Goal: Information Seeking & Learning: Learn about a topic

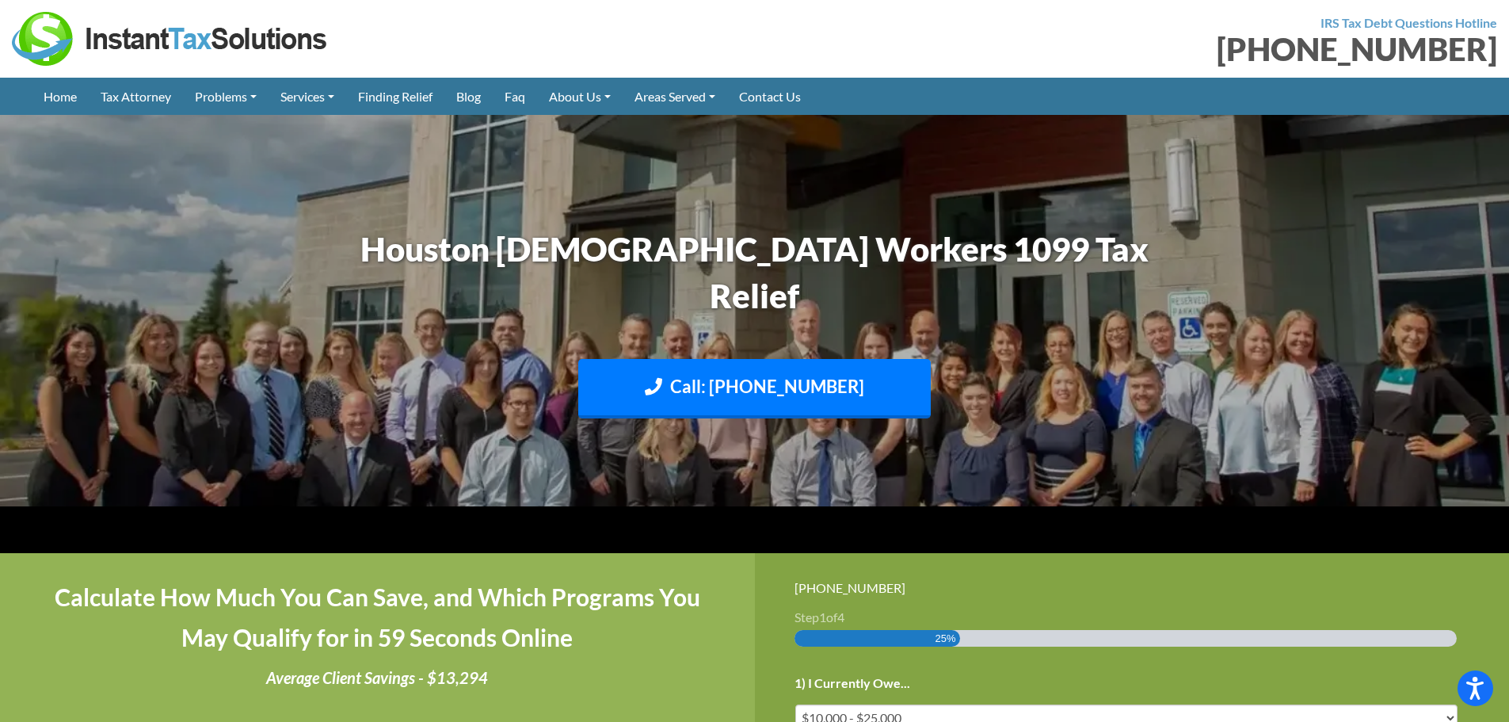
click at [162, 41] on img at bounding box center [170, 39] width 317 height 54
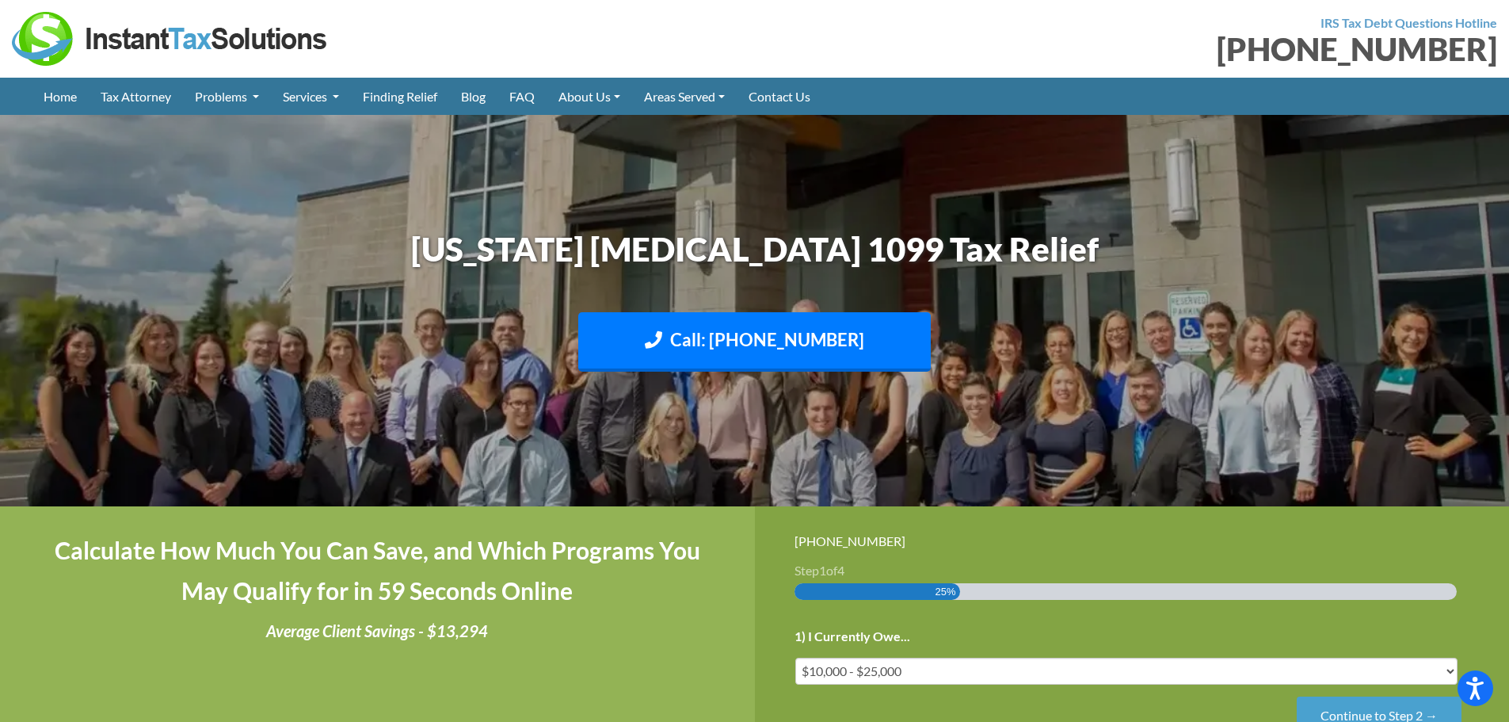
click at [149, 44] on img at bounding box center [170, 39] width 317 height 54
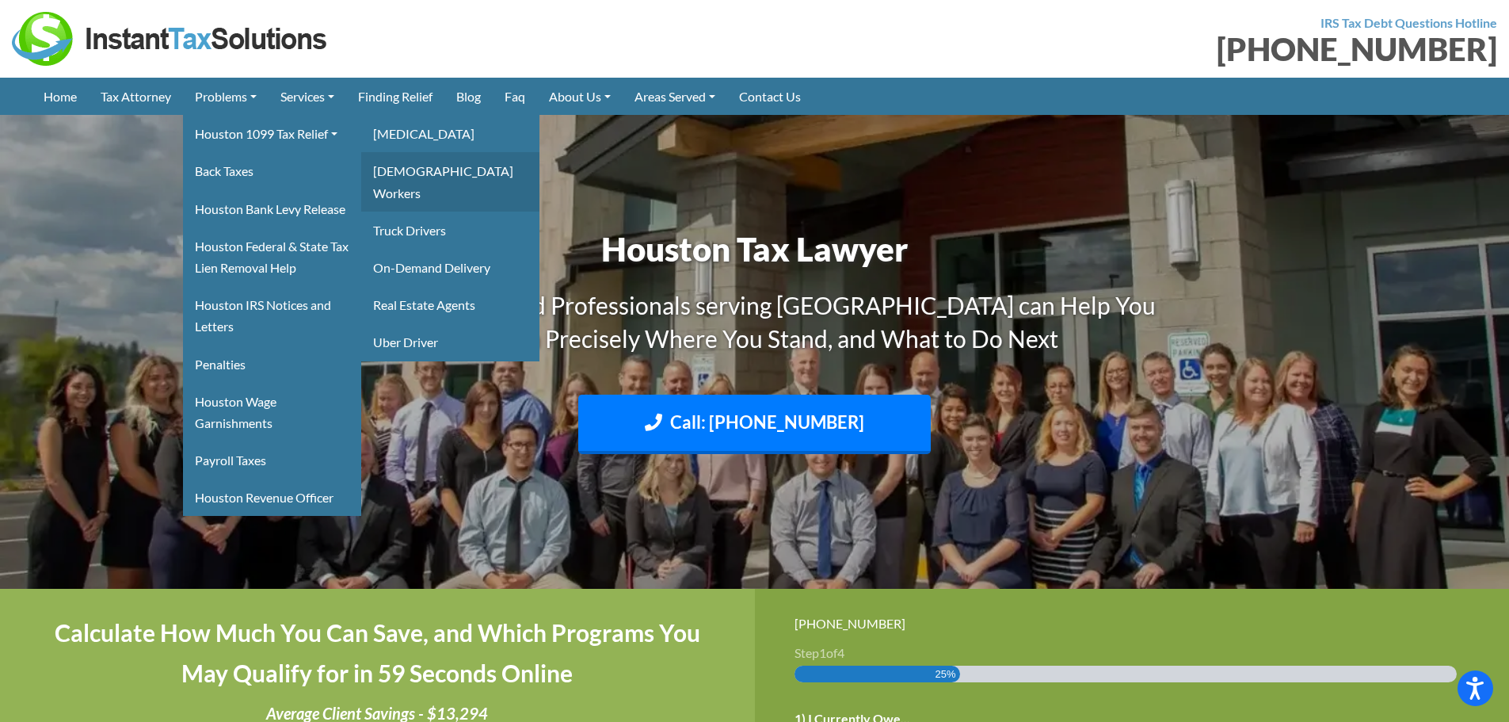
click at [446, 173] on link "[DEMOGRAPHIC_DATA] Workers" at bounding box center [450, 181] width 178 height 59
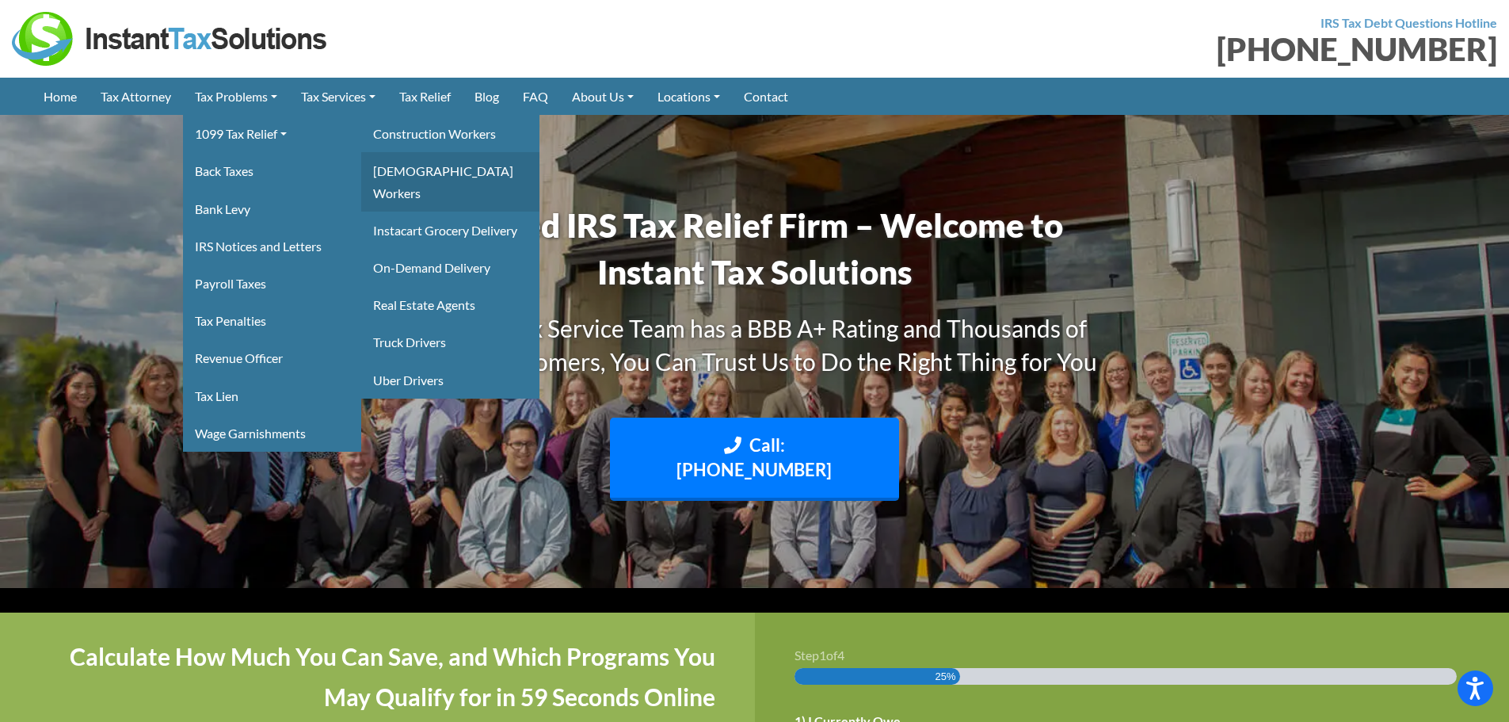
click at [437, 173] on link "[DEMOGRAPHIC_DATA] Workers" at bounding box center [450, 181] width 178 height 59
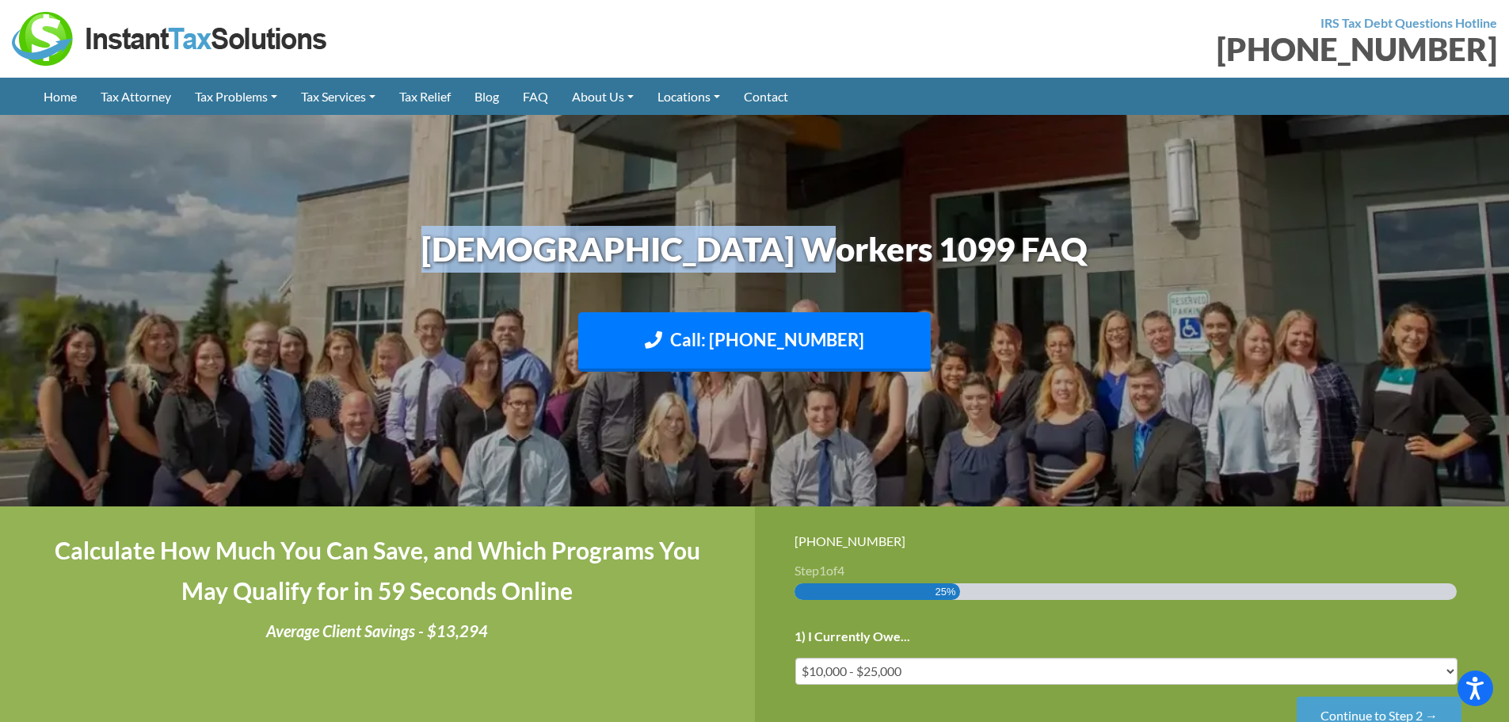
drag, startPoint x: 584, startPoint y: 244, endPoint x: 755, endPoint y: 220, distance: 172.7
click at [971, 241] on h1 "Gig Workers 1099 FAQ" at bounding box center [754, 249] width 879 height 47
click at [561, 251] on h1 "Gig Workers 1099 FAQ" at bounding box center [754, 249] width 879 height 47
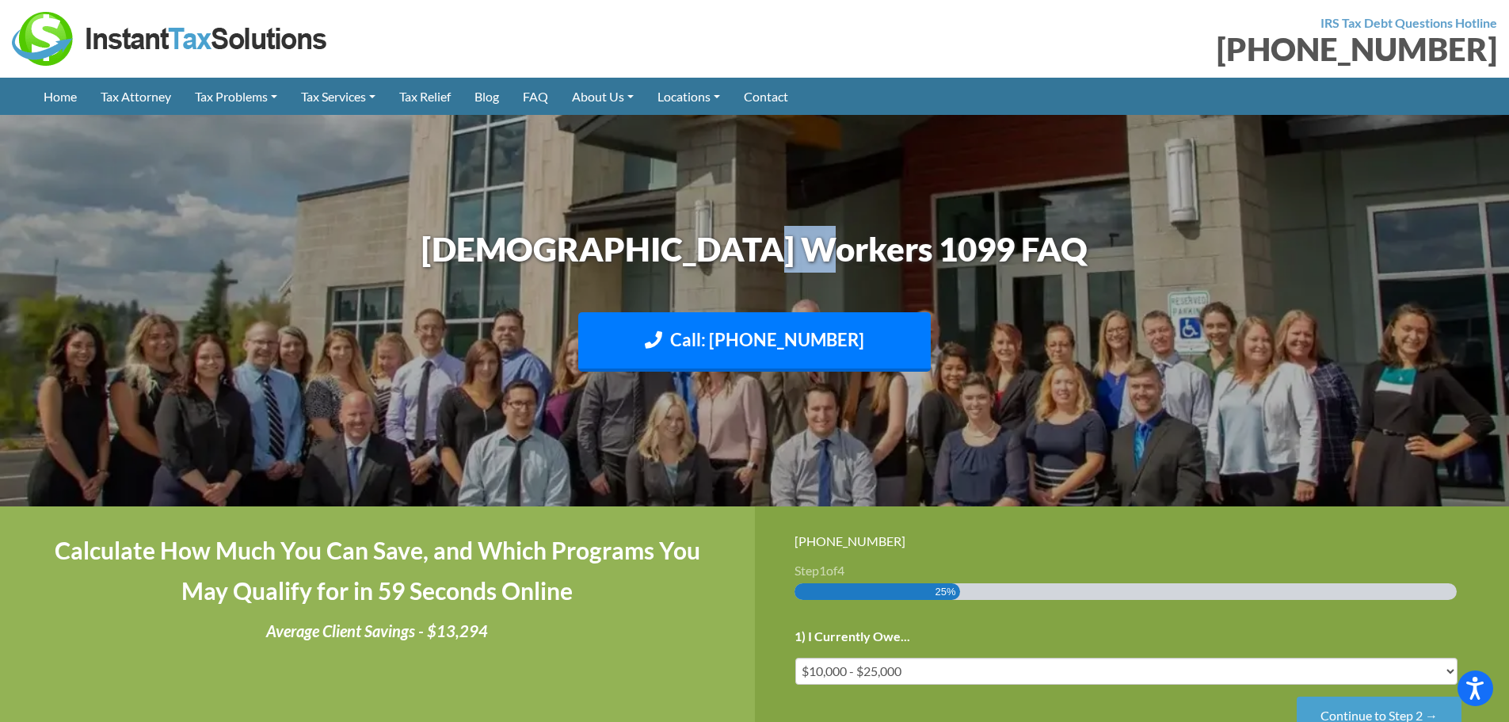
drag, startPoint x: 863, startPoint y: 255, endPoint x: 959, endPoint y: 255, distance: 95.8
click at [959, 255] on h1 "Gig Workers 1099 FAQ" at bounding box center [754, 249] width 879 height 47
click at [660, 245] on h1 "Gig Workers 1099 FAQ" at bounding box center [754, 249] width 879 height 47
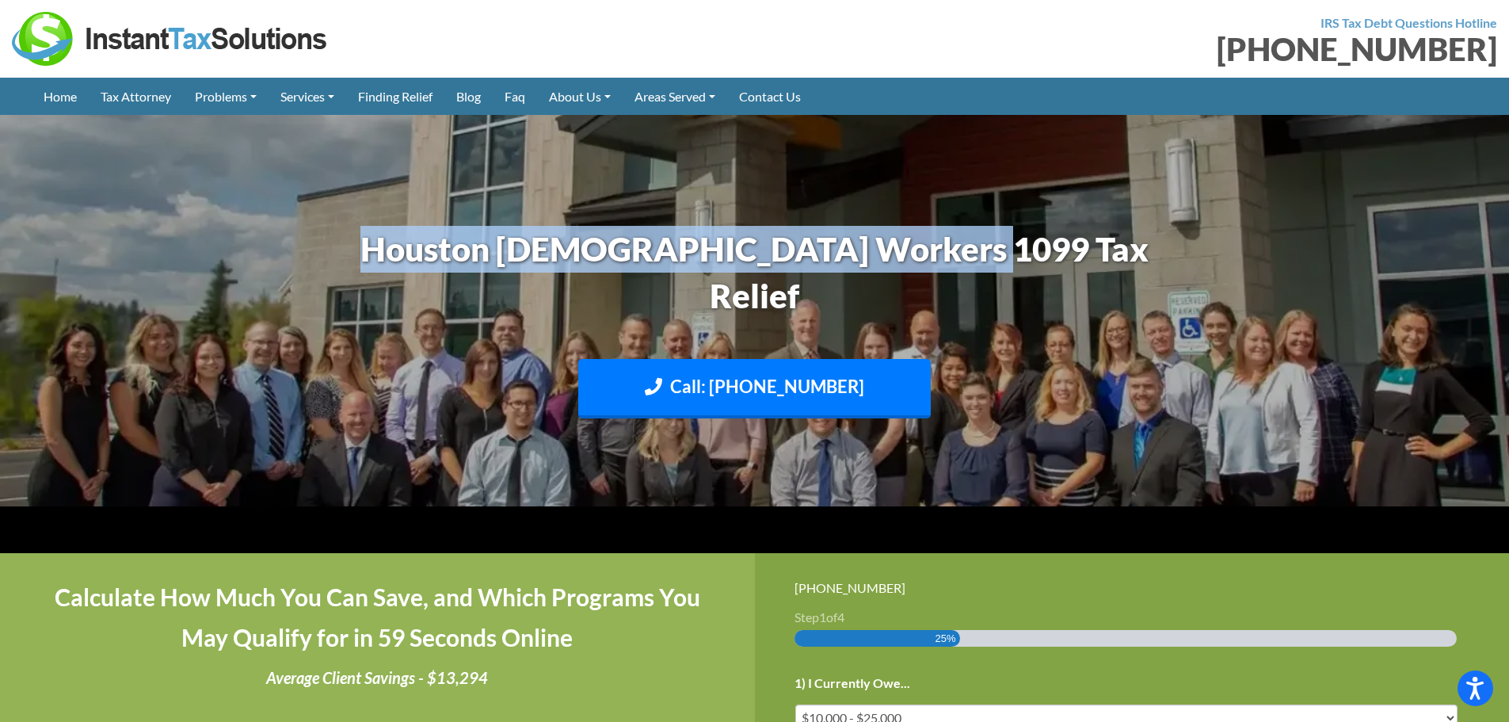
drag, startPoint x: 469, startPoint y: 242, endPoint x: 1169, endPoint y: 265, distance: 700.6
click at [1169, 265] on h1 "Houston [DEMOGRAPHIC_DATA] Workers 1099 Tax Relief" at bounding box center [754, 272] width 879 height 93
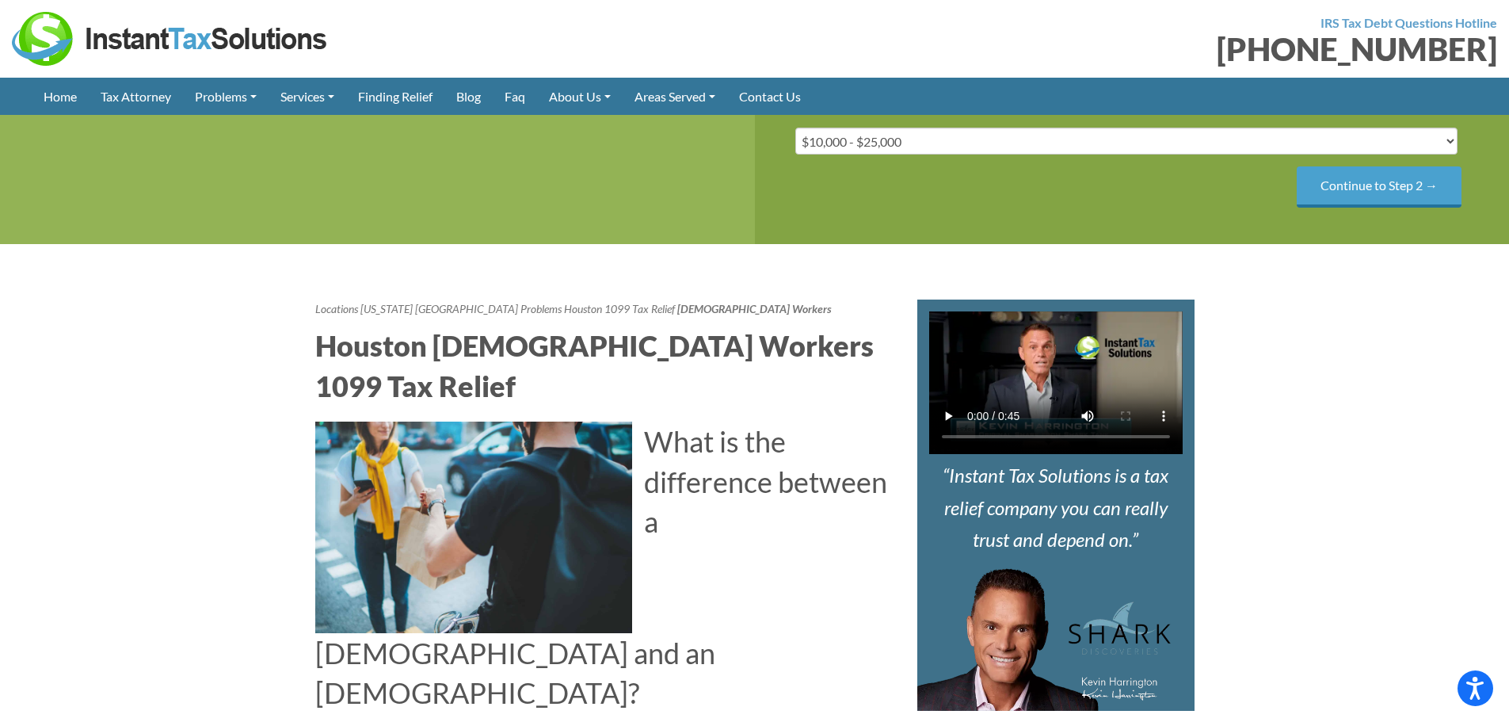
scroll to position [475, 0]
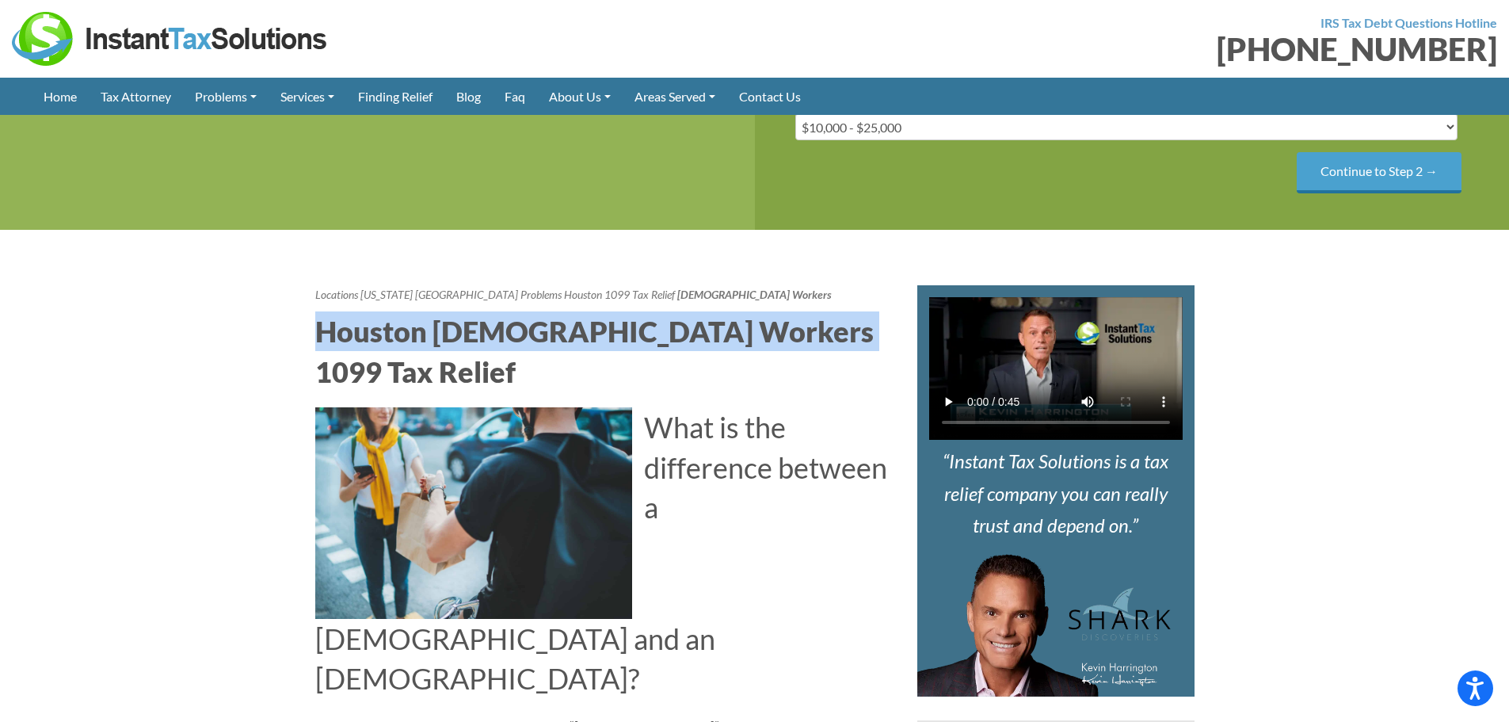
drag, startPoint x: 686, startPoint y: 280, endPoint x: 862, endPoint y: 289, distance: 176.1
click at [888, 311] on h2 "Houston [DEMOGRAPHIC_DATA] Workers 1099 Tax Relief" at bounding box center [604, 351] width 578 height 80
click at [852, 311] on h2 "Houston [DEMOGRAPHIC_DATA] Workers 1099 Tax Relief" at bounding box center [604, 351] width 578 height 80
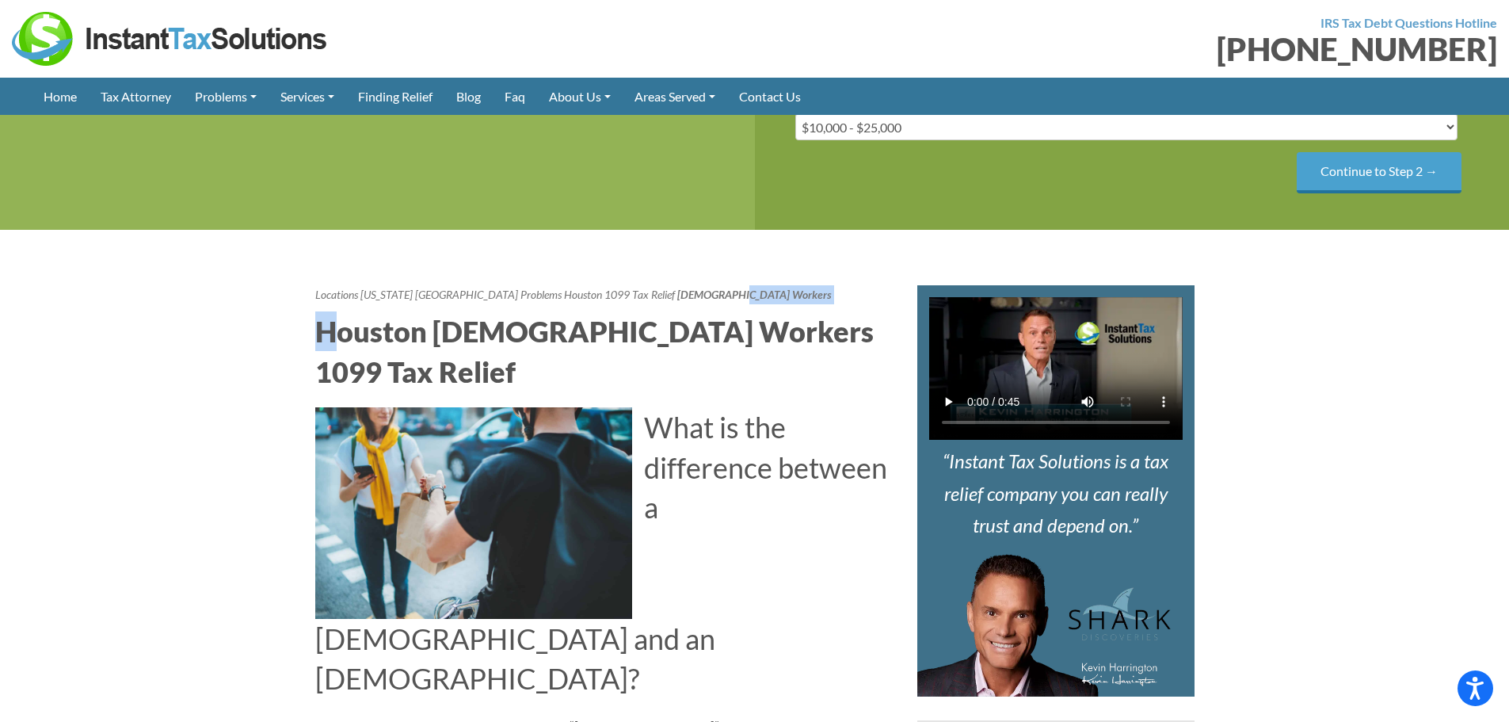
drag, startPoint x: 895, startPoint y: 252, endPoint x: 686, endPoint y: 252, distance: 209.1
click at [686, 285] on header "Locations [US_STATE] [GEOGRAPHIC_DATA] Problems [GEOGRAPHIC_DATA] 1099 Tax Reli…" at bounding box center [604, 338] width 578 height 107
click at [403, 311] on h2 "Houston [DEMOGRAPHIC_DATA] Workers 1099 Tax Relief" at bounding box center [604, 351] width 578 height 80
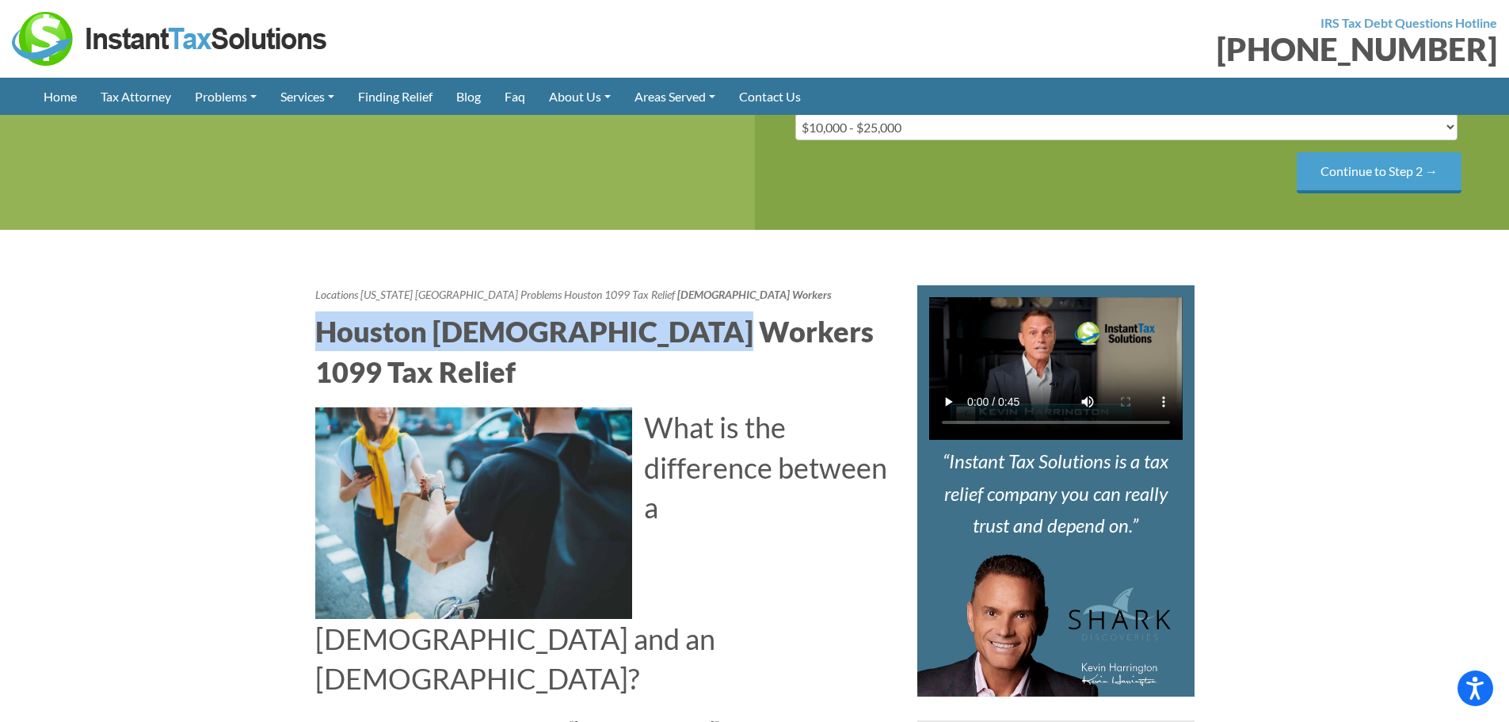
drag, startPoint x: 312, startPoint y: 284, endPoint x: 684, endPoint y: 290, distance: 371.5
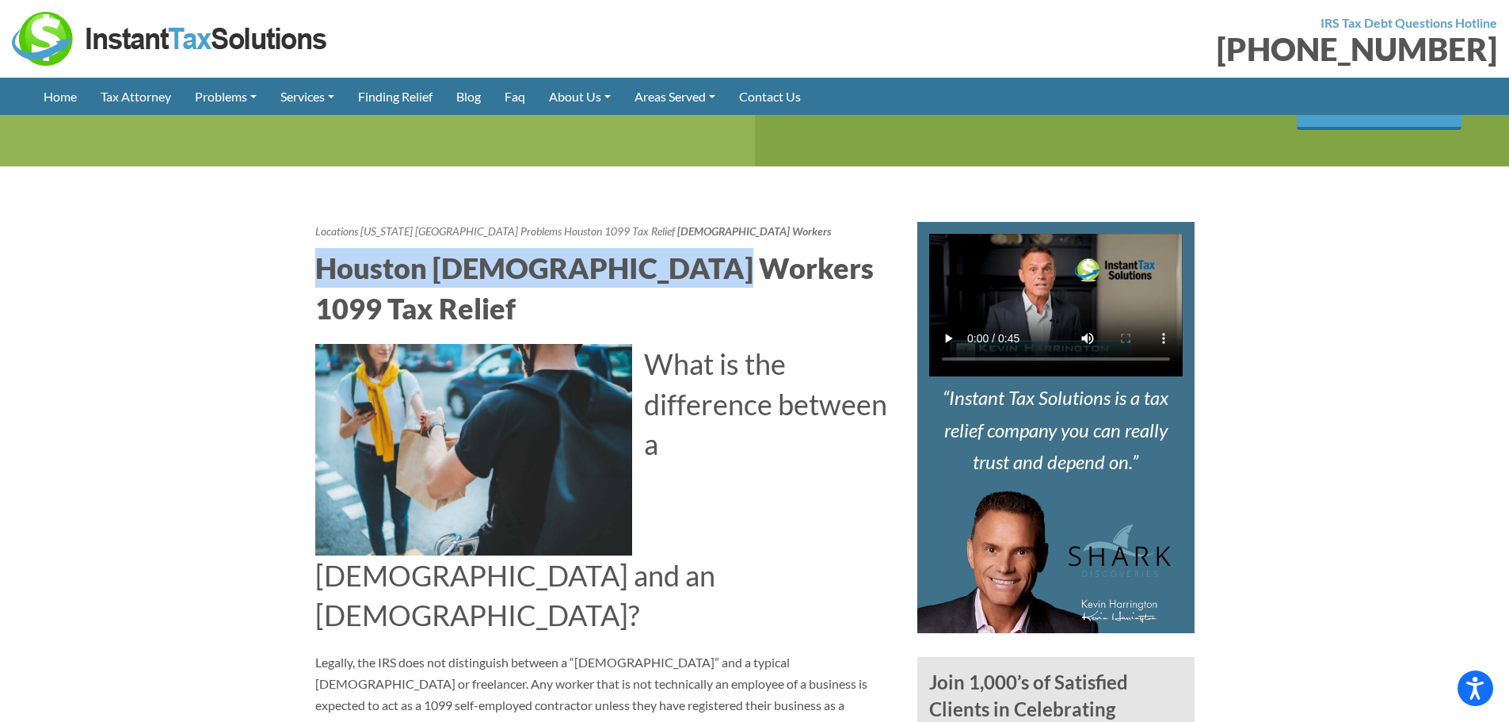
scroll to position [634, 0]
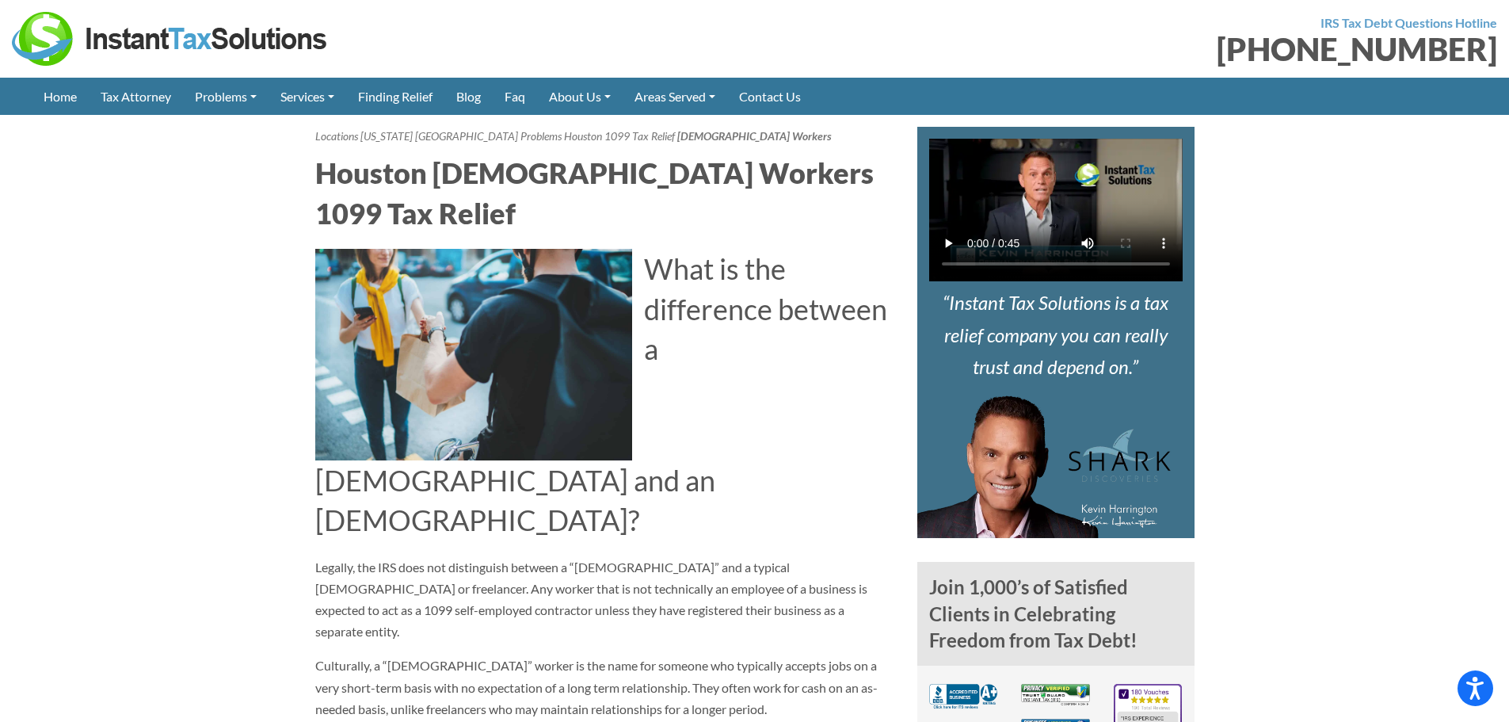
click at [818, 556] on p "Legally, the IRS does not distinguish between a “[DEMOGRAPHIC_DATA]” and a typi…" at bounding box center [604, 599] width 578 height 86
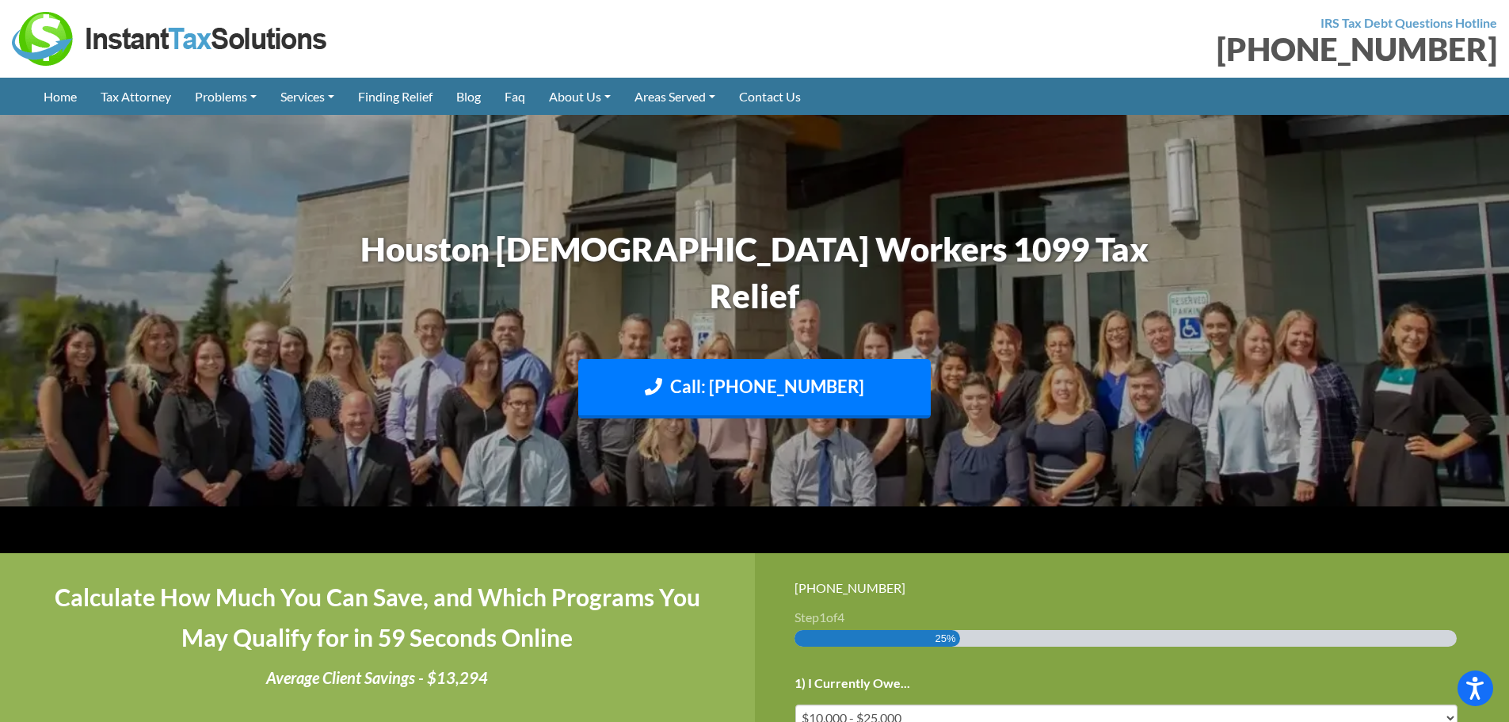
scroll to position [317, 0]
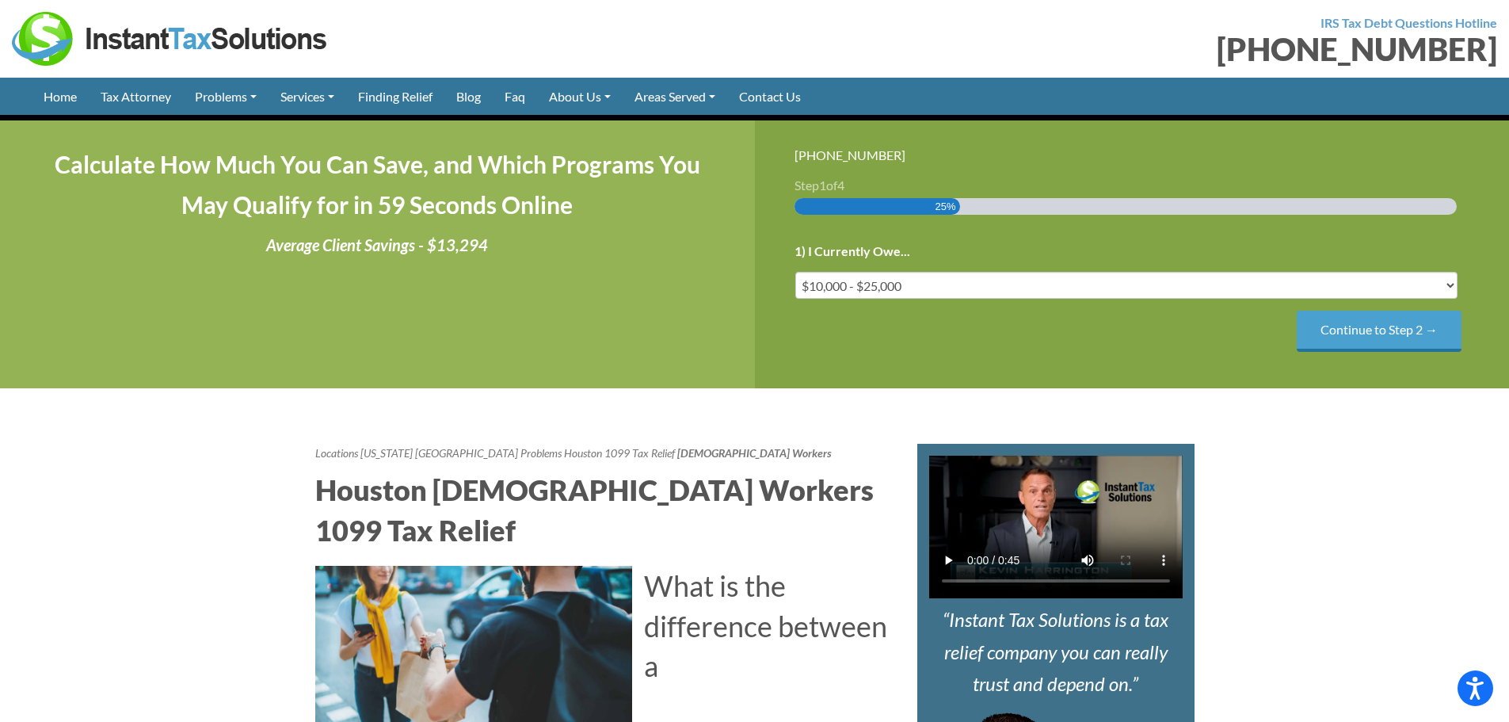
click at [358, 470] on h2 "Houston [DEMOGRAPHIC_DATA] Workers 1099 Tax Relief" at bounding box center [604, 510] width 578 height 80
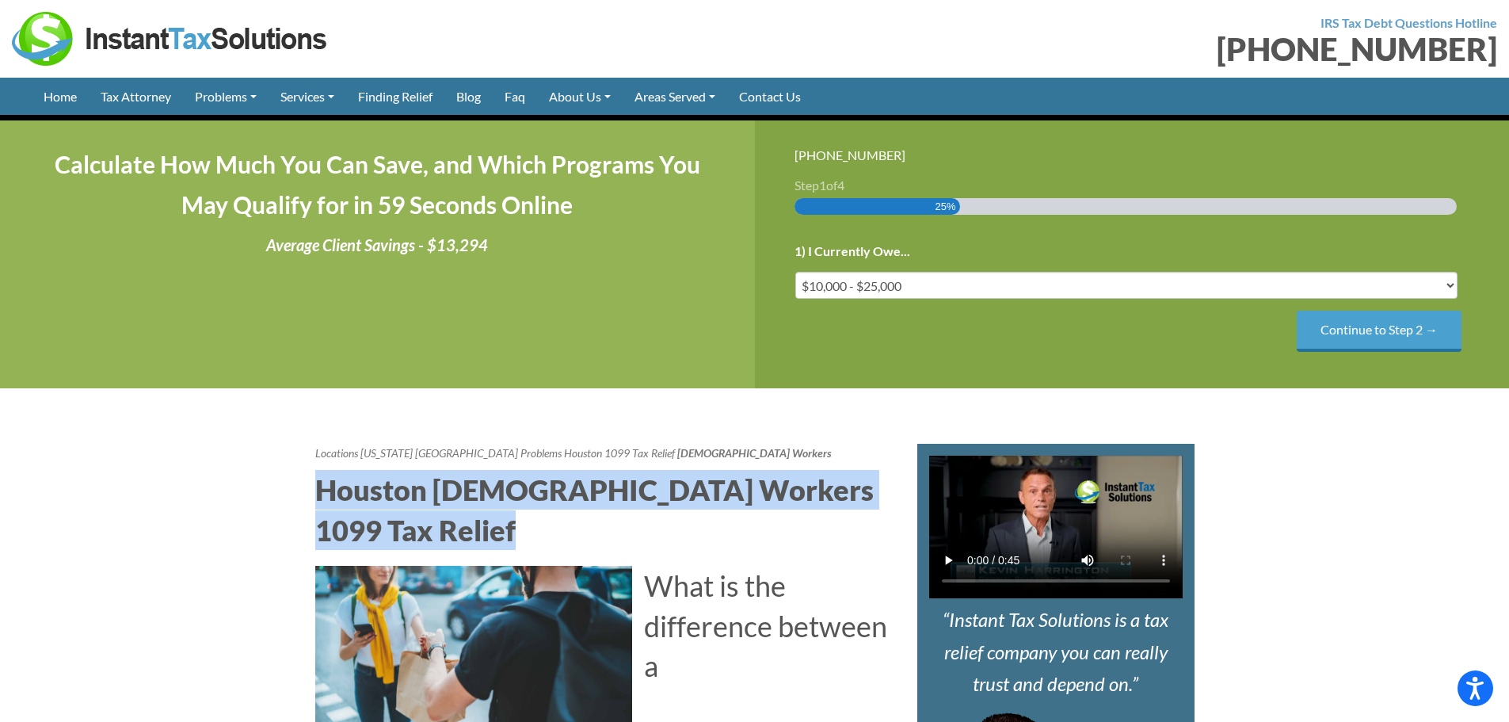
click at [358, 470] on h2 "Houston [DEMOGRAPHIC_DATA] Workers 1099 Tax Relief" at bounding box center [604, 510] width 578 height 80
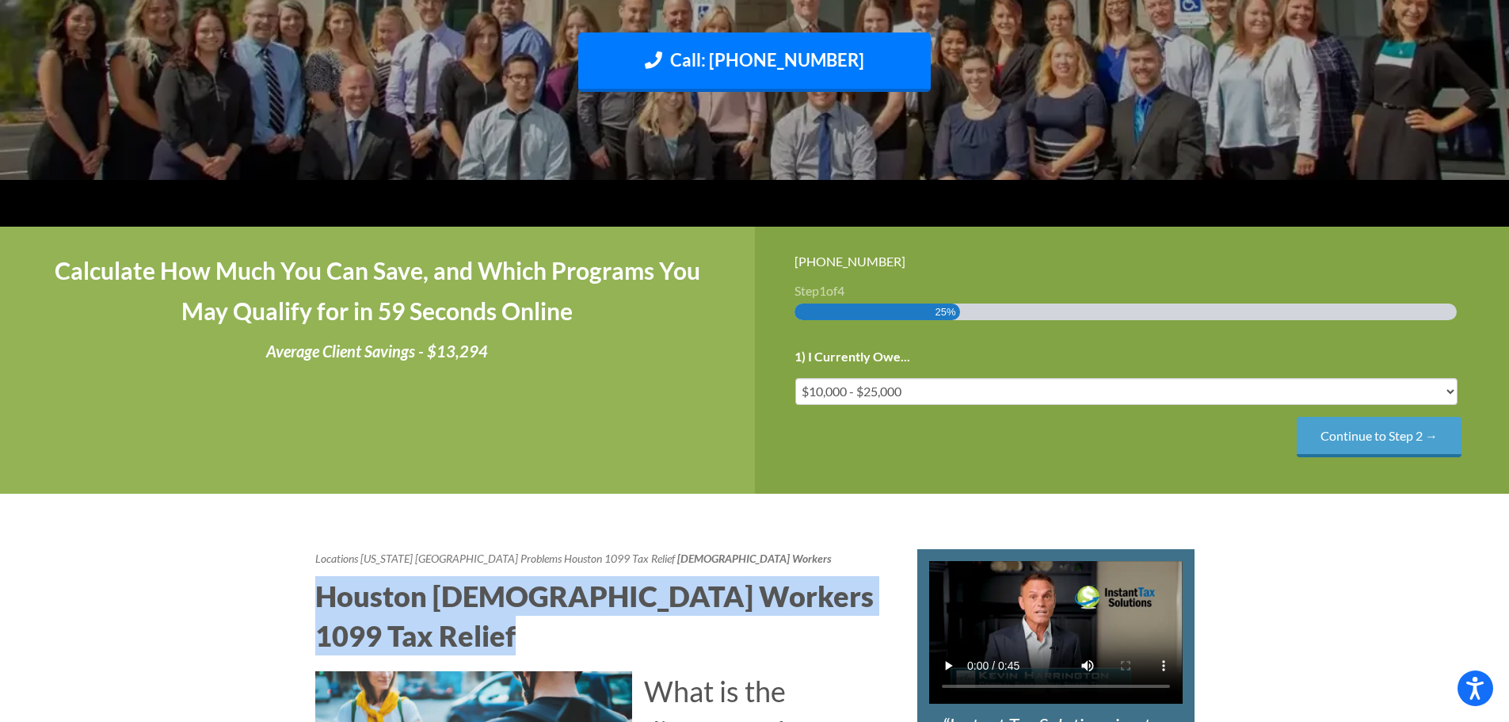
scroll to position [79, 0]
